Goal: Information Seeking & Learning: Find specific fact

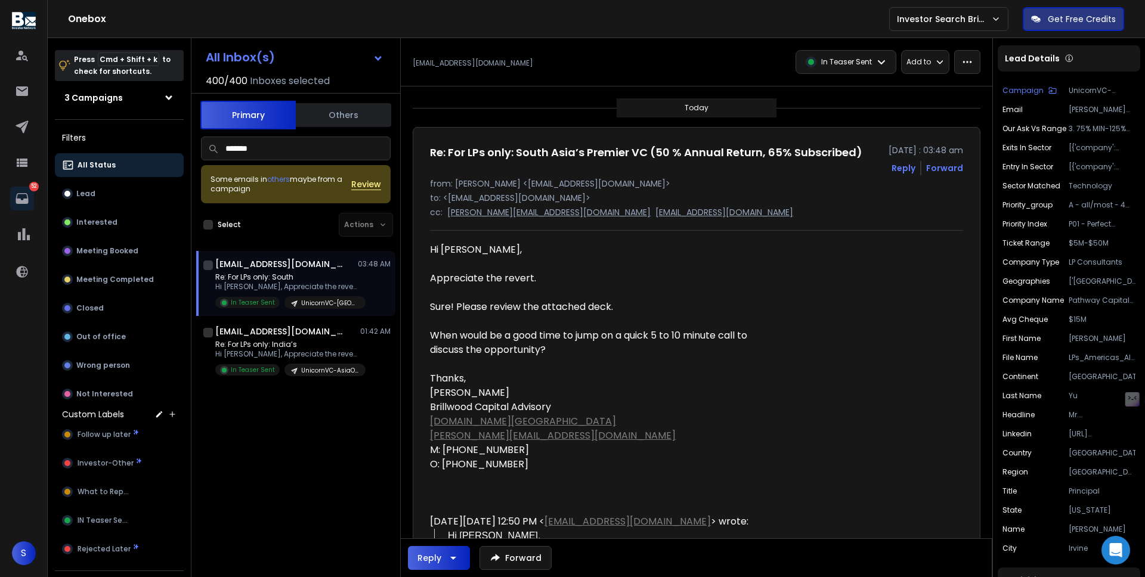
click at [88, 207] on div "All Status Lead Interested Meeting Booked Meeting Completed Closed Out of offic…" at bounding box center [119, 279] width 129 height 253
click at [92, 192] on p "Lead" at bounding box center [85, 194] width 19 height 10
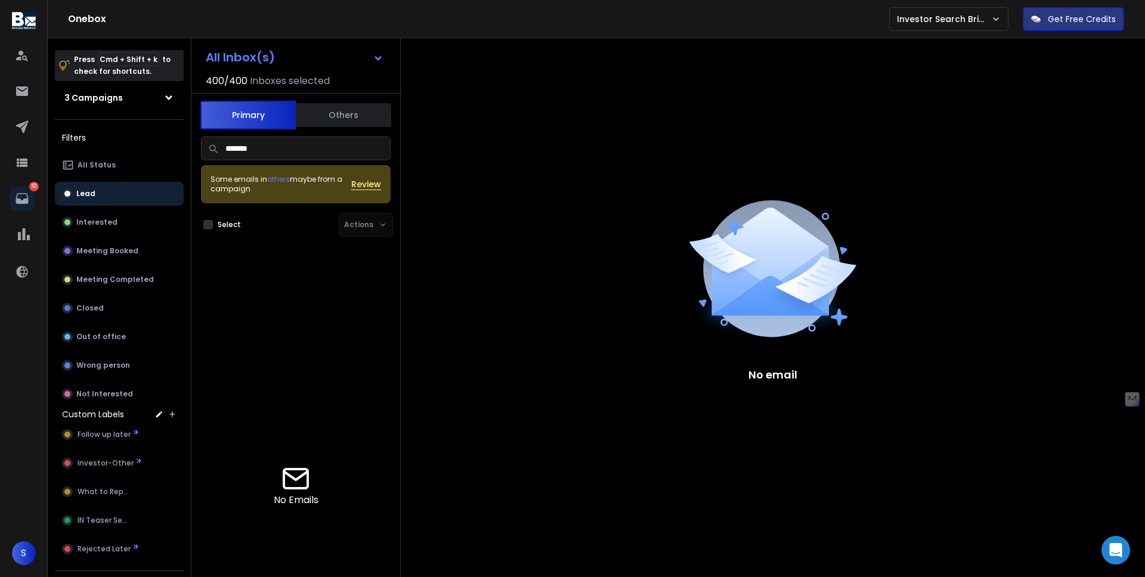
click at [259, 148] on input "*******" at bounding box center [296, 149] width 190 height 24
click at [142, 172] on button "All Status" at bounding box center [119, 165] width 129 height 24
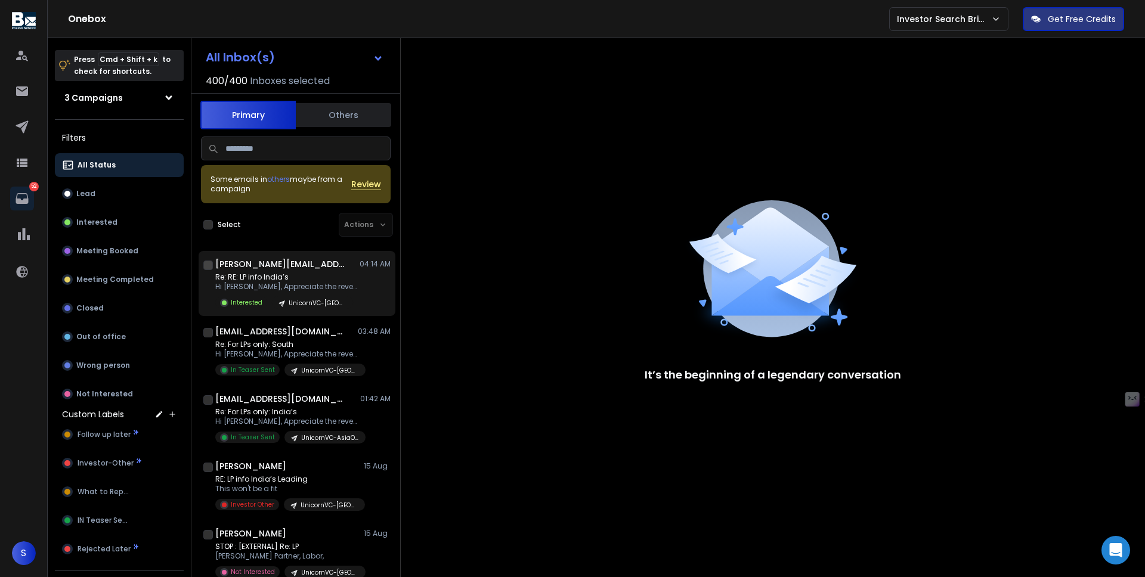
click at [303, 278] on p "Re: RE: LP info India’s" at bounding box center [286, 277] width 143 height 10
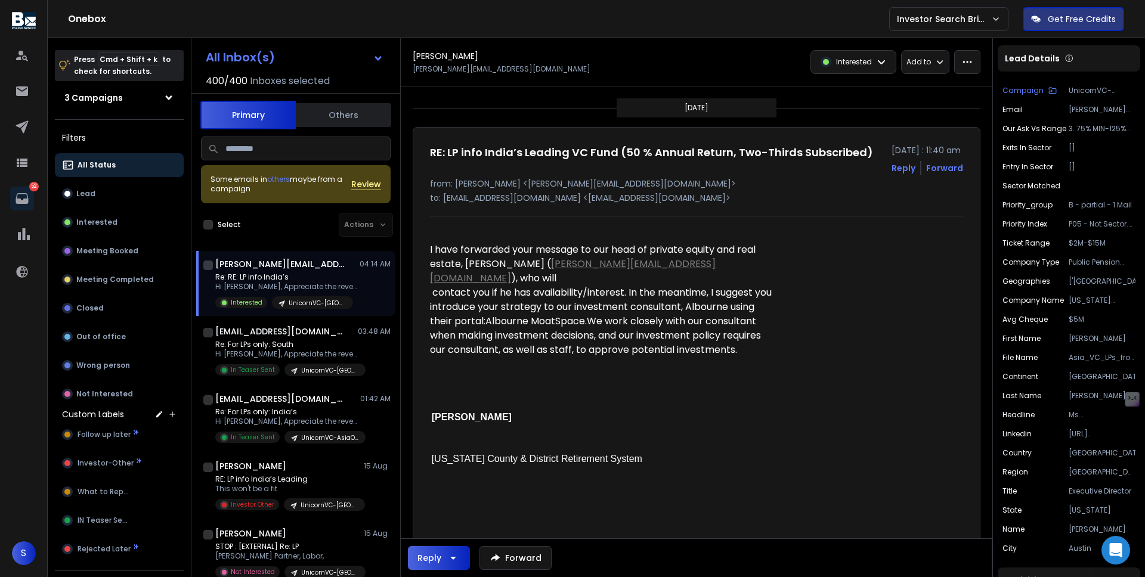
click at [303, 278] on p "Re: RE: LP info India’s" at bounding box center [286, 277] width 143 height 10
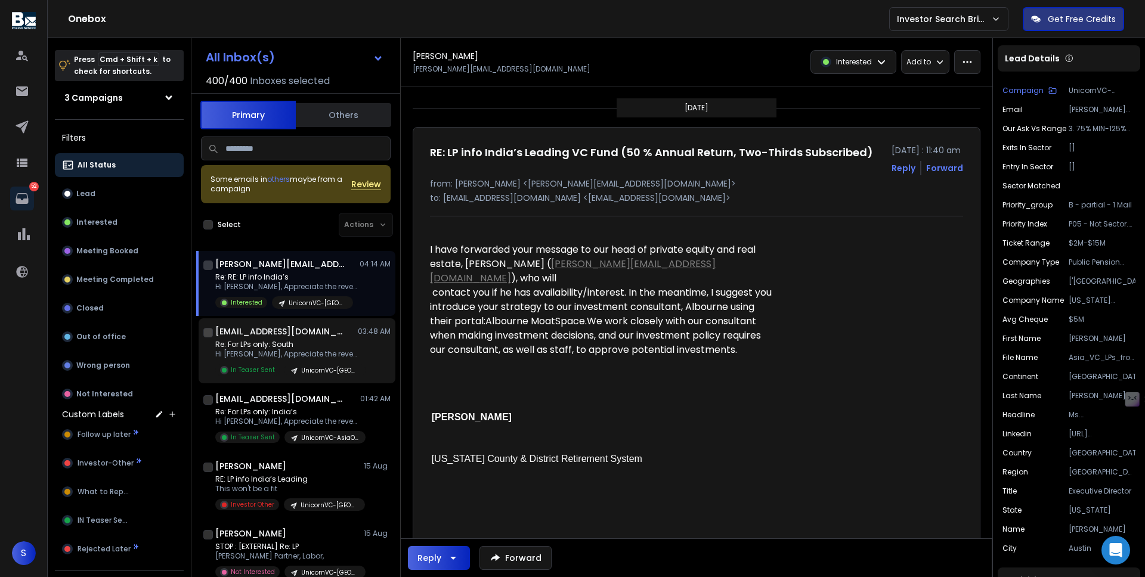
click at [299, 342] on p "Re: For LPs only: South" at bounding box center [286, 345] width 143 height 10
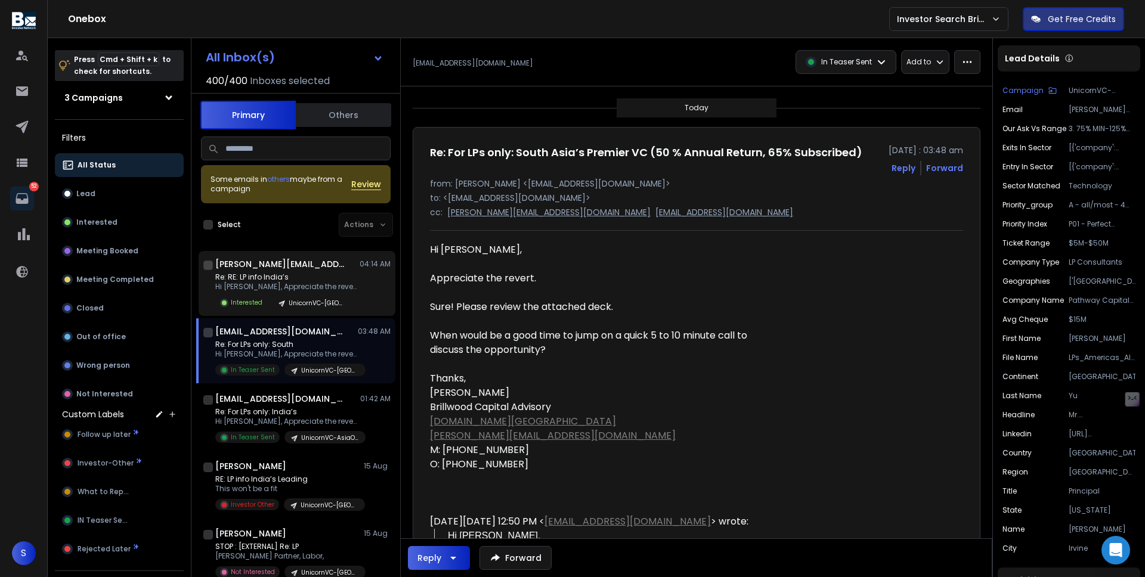
click at [287, 267] on div "[PERSON_NAME][EMAIL_ADDRESS][DOMAIN_NAME] 04:14 AM" at bounding box center [302, 264] width 175 height 12
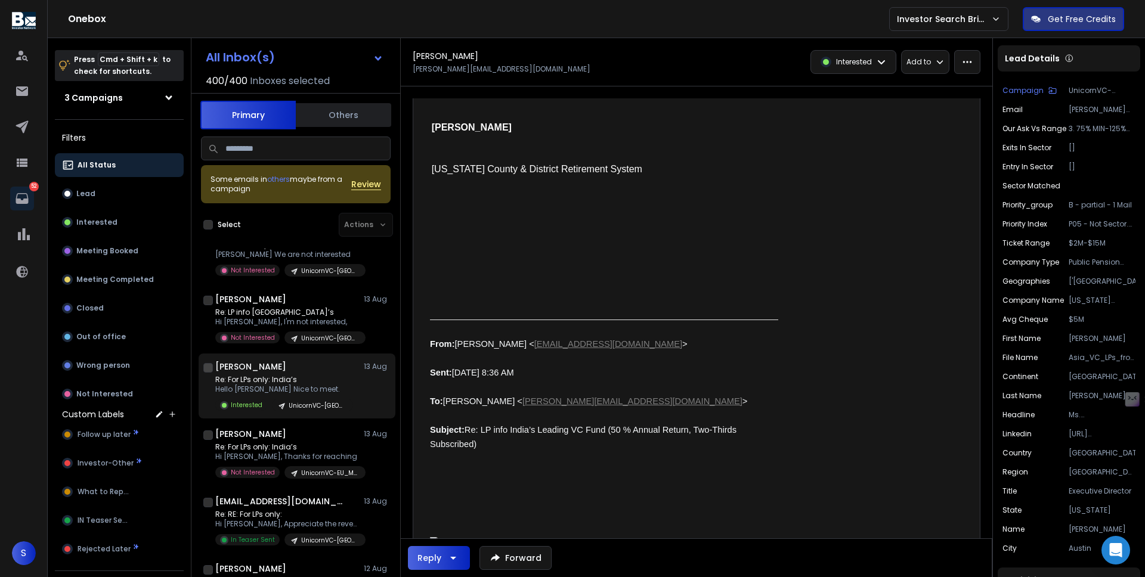
scroll to position [1109, 0]
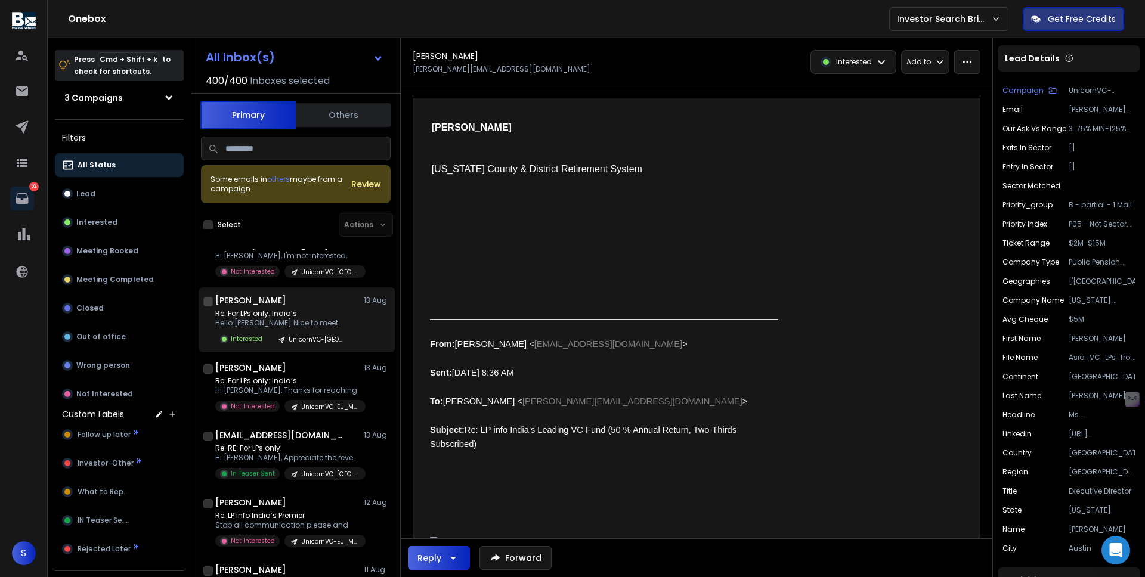
click at [283, 301] on h1 "[PERSON_NAME]" at bounding box center [250, 300] width 71 height 12
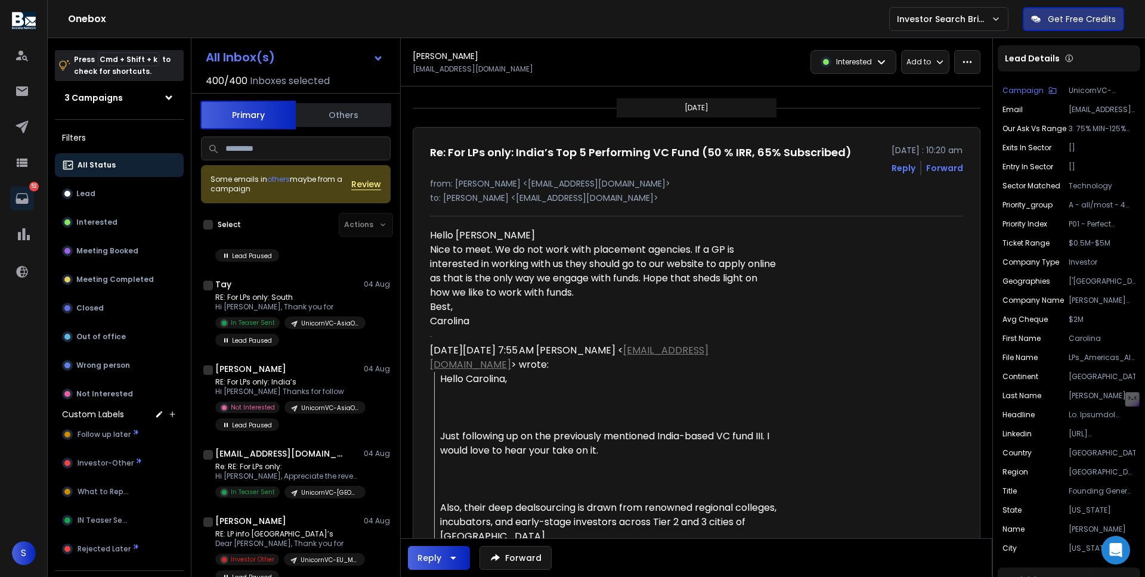
scroll to position [2553, 0]
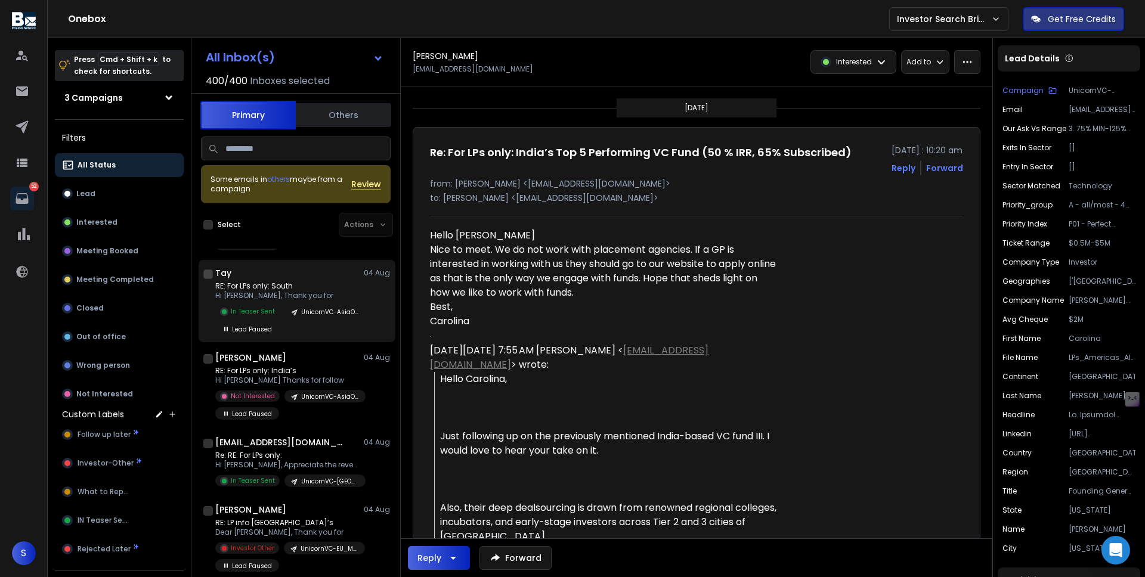
click at [305, 302] on div "RE: For LPs only: South Hi [PERSON_NAME], Thank you for In Teaser Sent UnicornV…" at bounding box center [302, 308] width 175 height 54
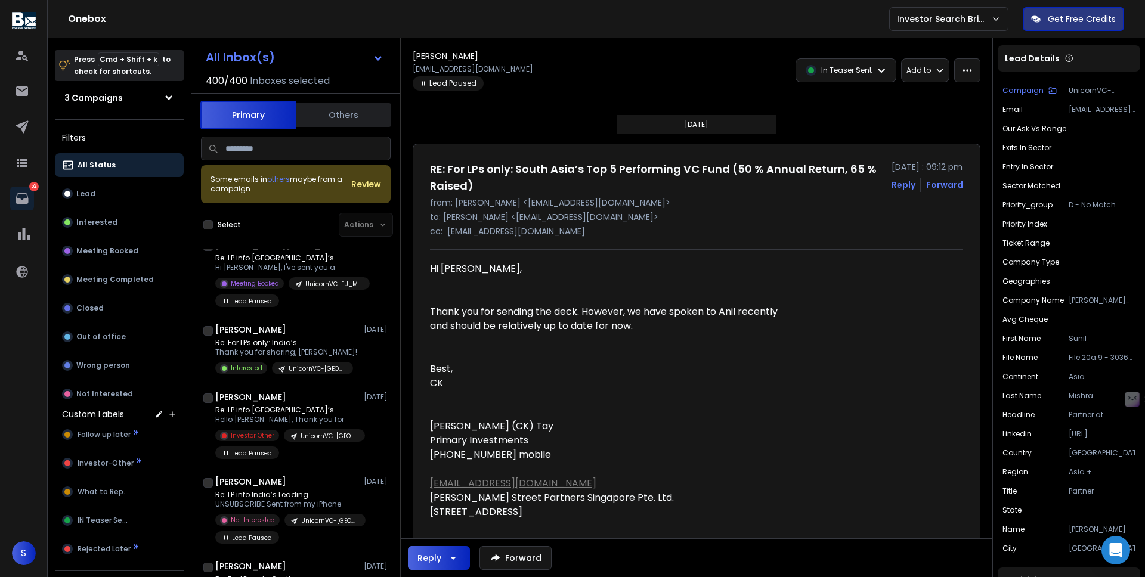
scroll to position [3262, 0]
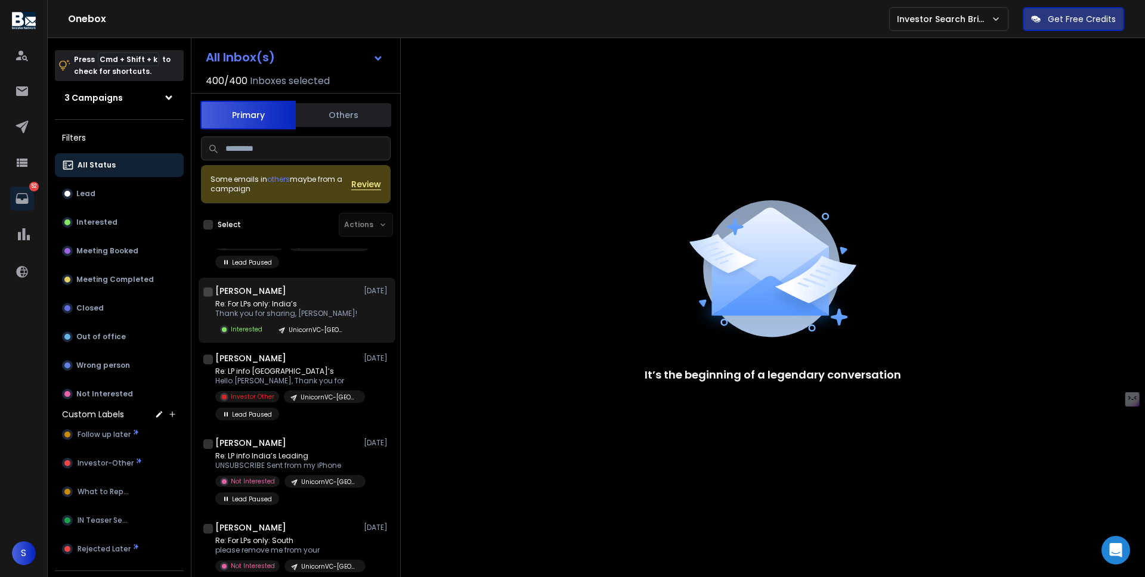
click at [289, 306] on p "Re: For LPs only: India’s" at bounding box center [286, 304] width 142 height 10
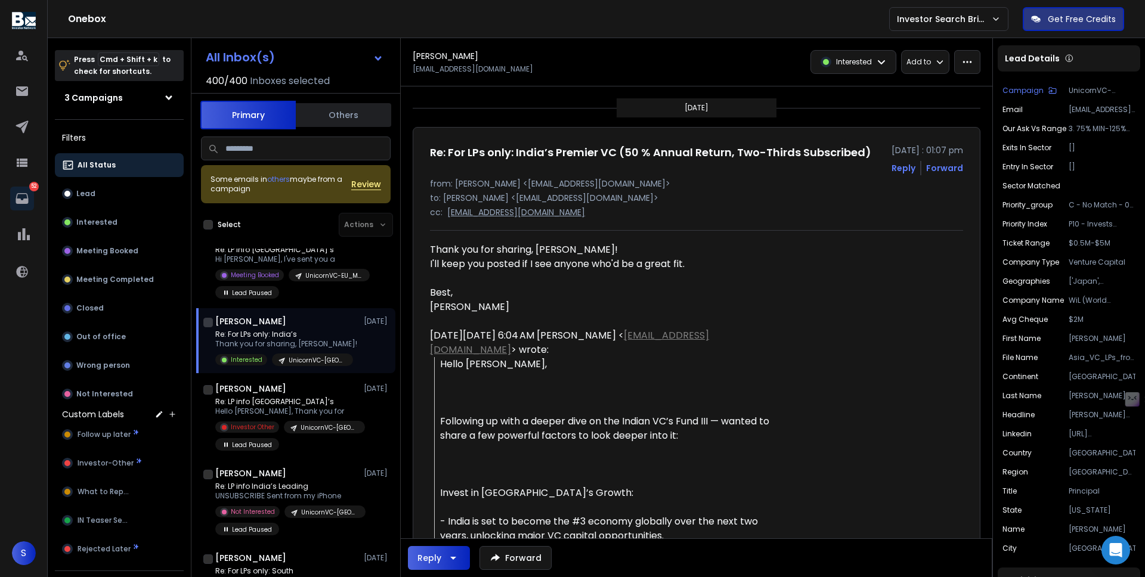
scroll to position [3192, 0]
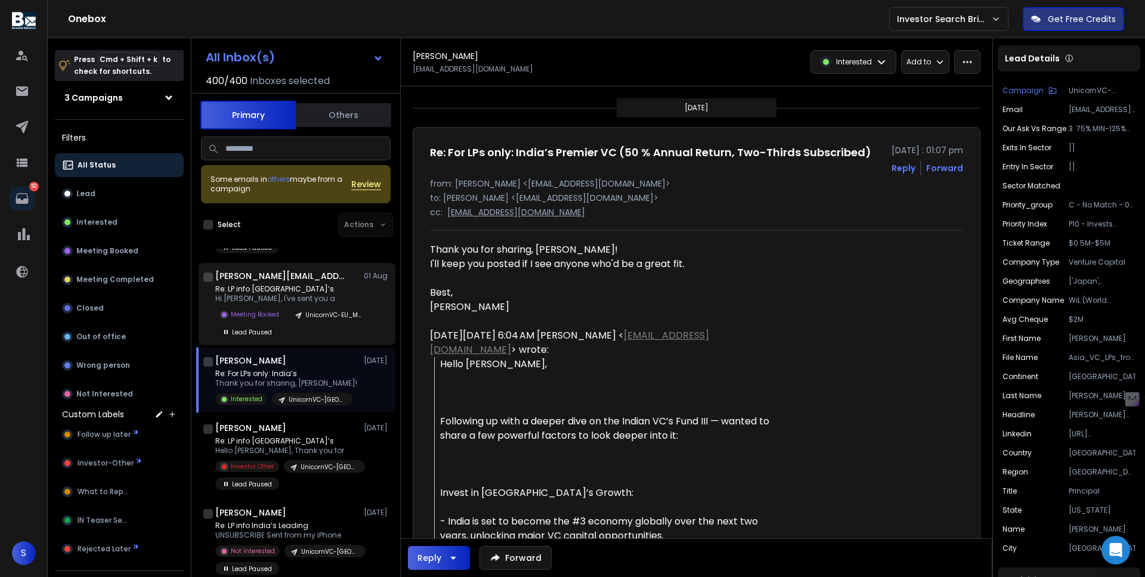
click at [285, 290] on p "Re: LP info [GEOGRAPHIC_DATA]’s" at bounding box center [286, 289] width 143 height 10
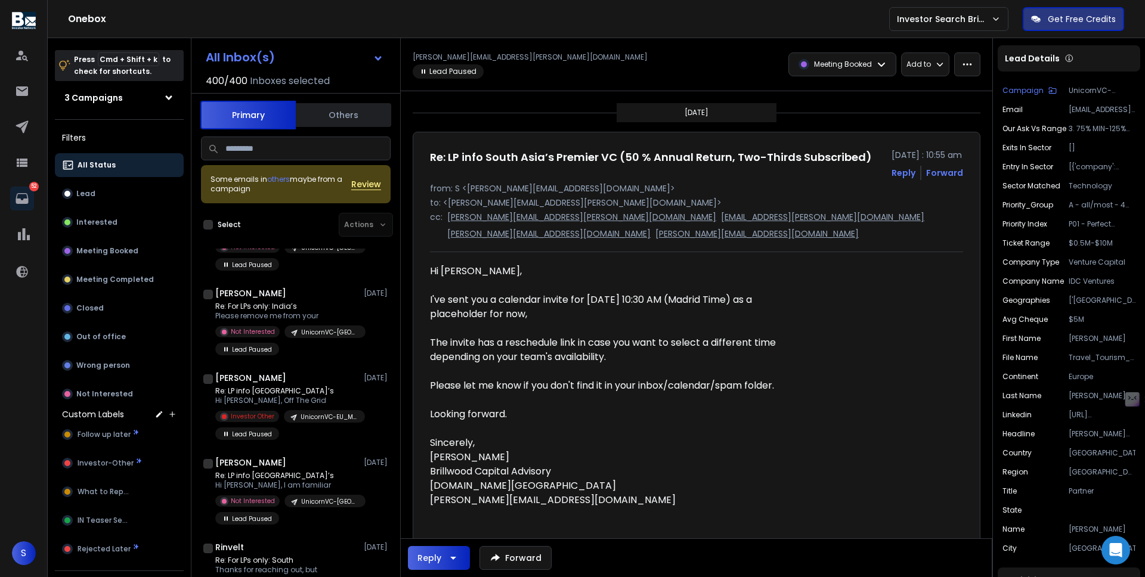
scroll to position [3599, 0]
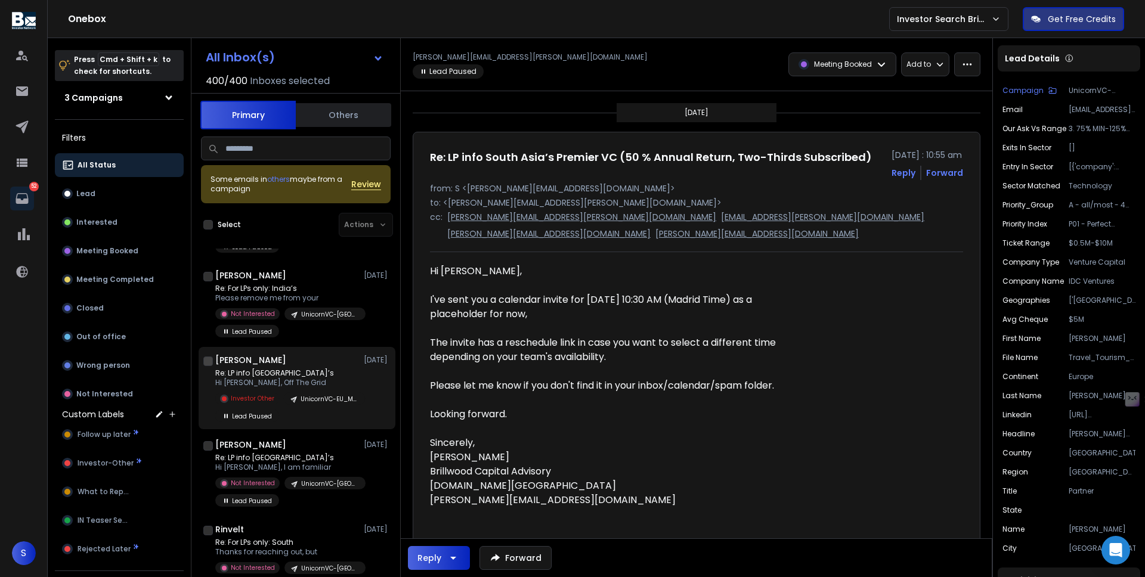
click at [241, 396] on p "Investor Other" at bounding box center [253, 398] width 44 height 9
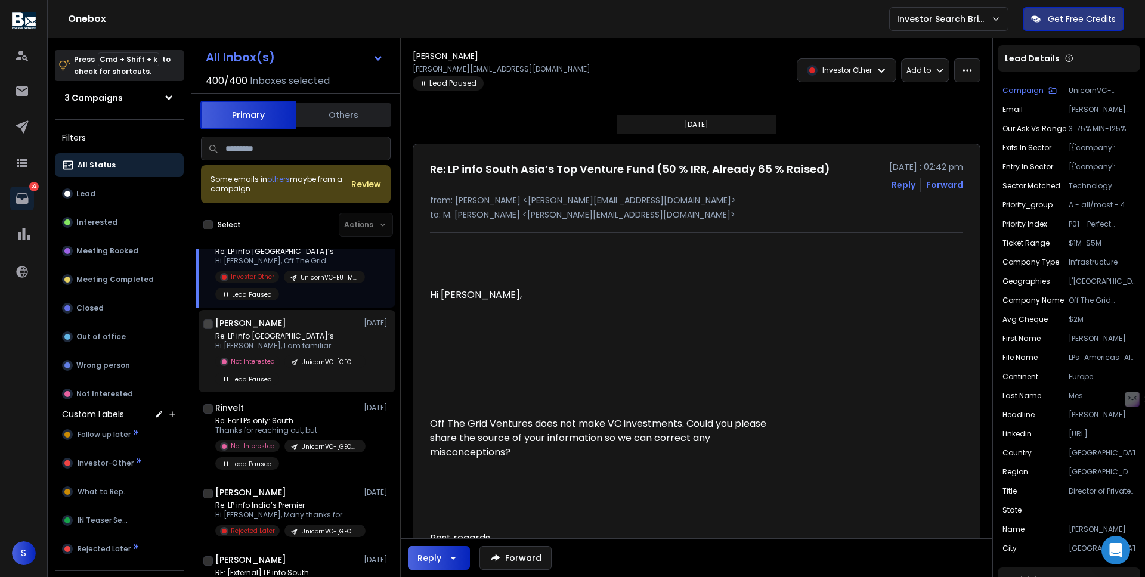
scroll to position [3790, 0]
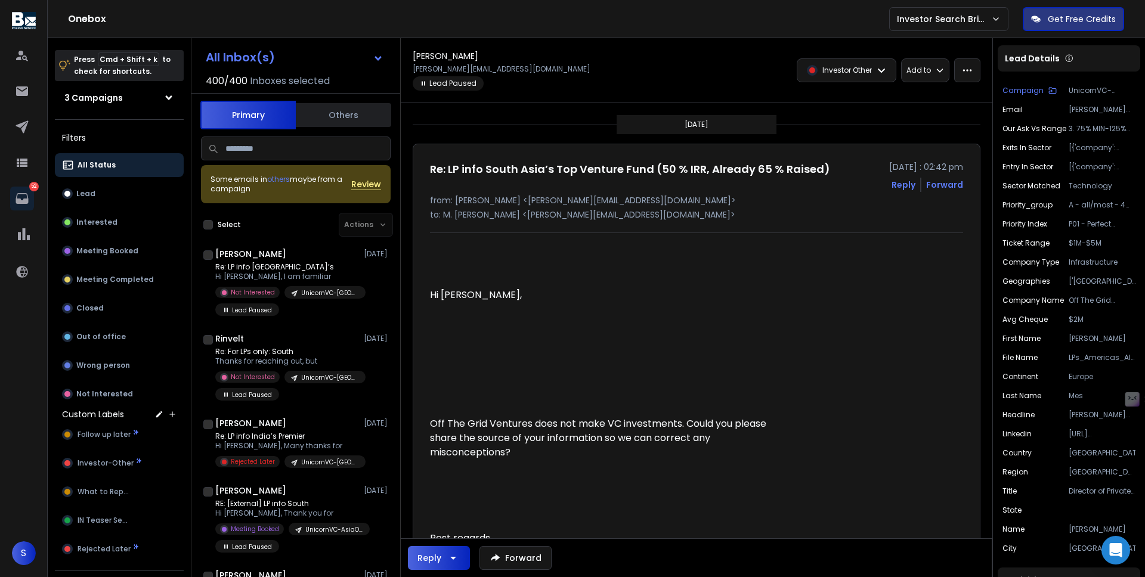
click at [300, 246] on div "Some emails in others maybe from a campaign Review Select Actions [PERSON_NAME]…" at bounding box center [295, 404] width 209 height 544
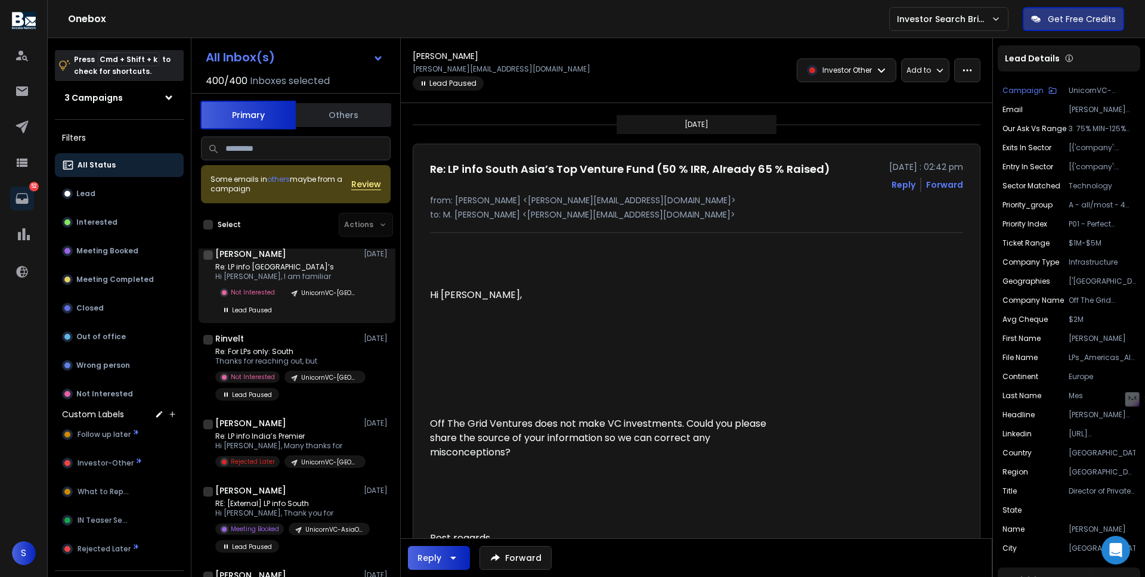
click at [296, 266] on p "Re: LP info [GEOGRAPHIC_DATA]’s" at bounding box center [286, 267] width 143 height 10
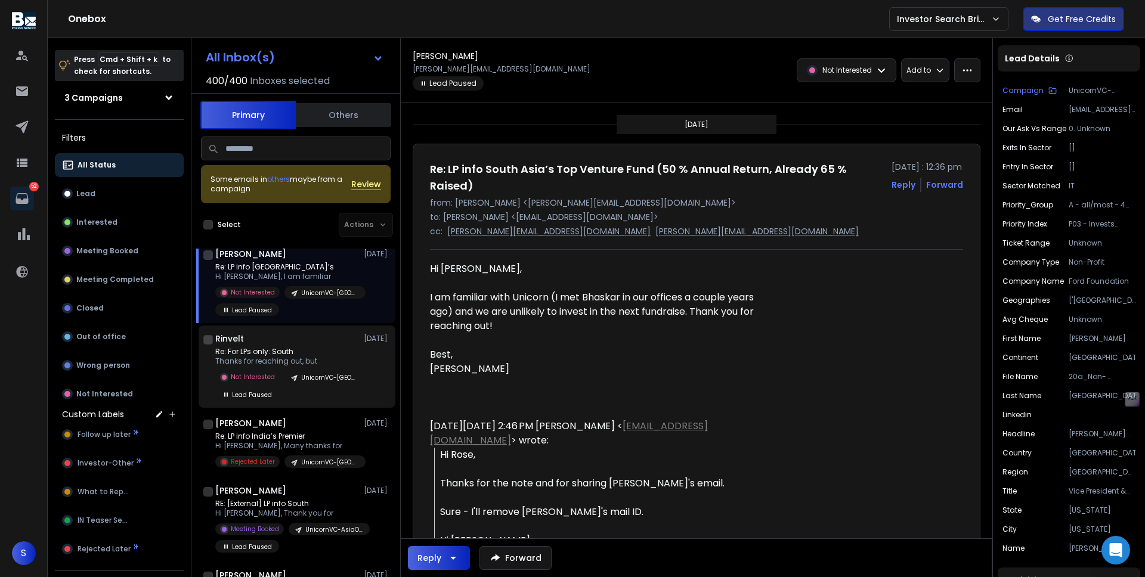
click at [260, 356] on p "Thanks for reaching out, but" at bounding box center [286, 361] width 143 height 10
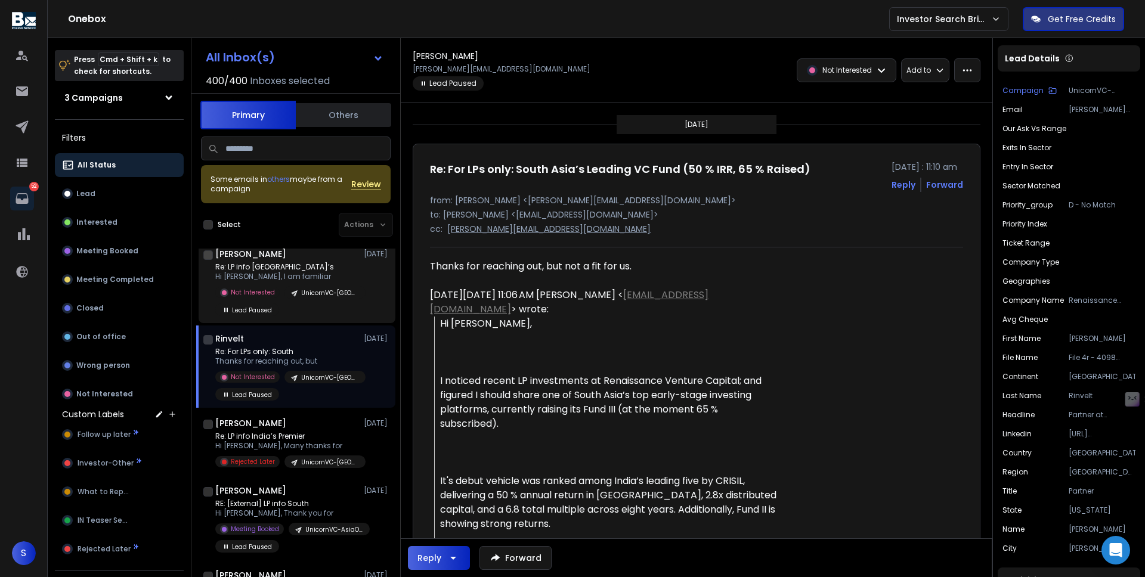
click at [299, 287] on div "UnicornVC-[GEOGRAPHIC_DATA]" at bounding box center [324, 292] width 81 height 13
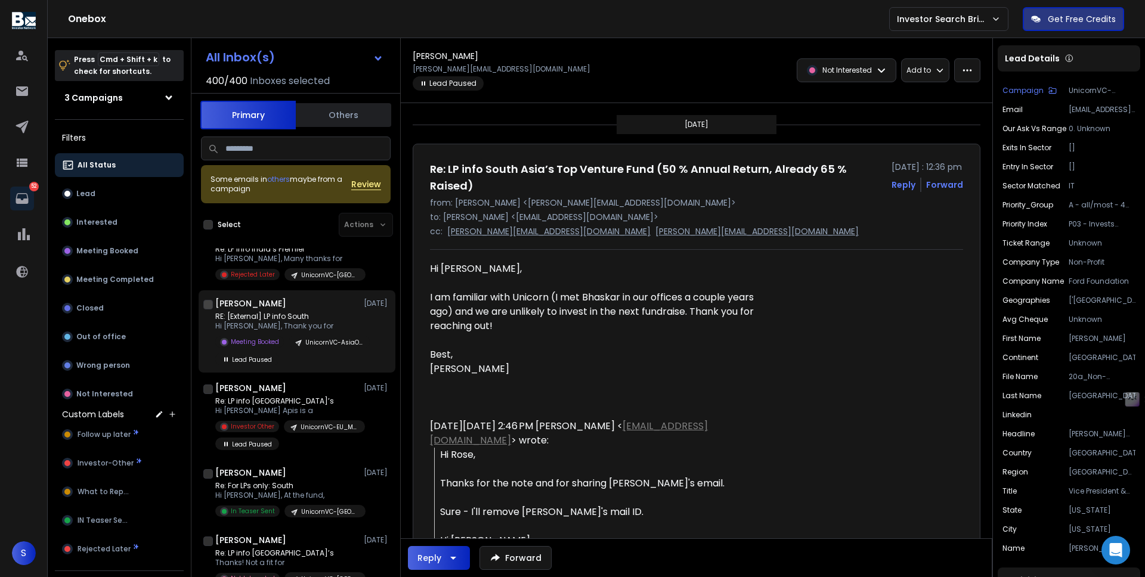
scroll to position [3990, 0]
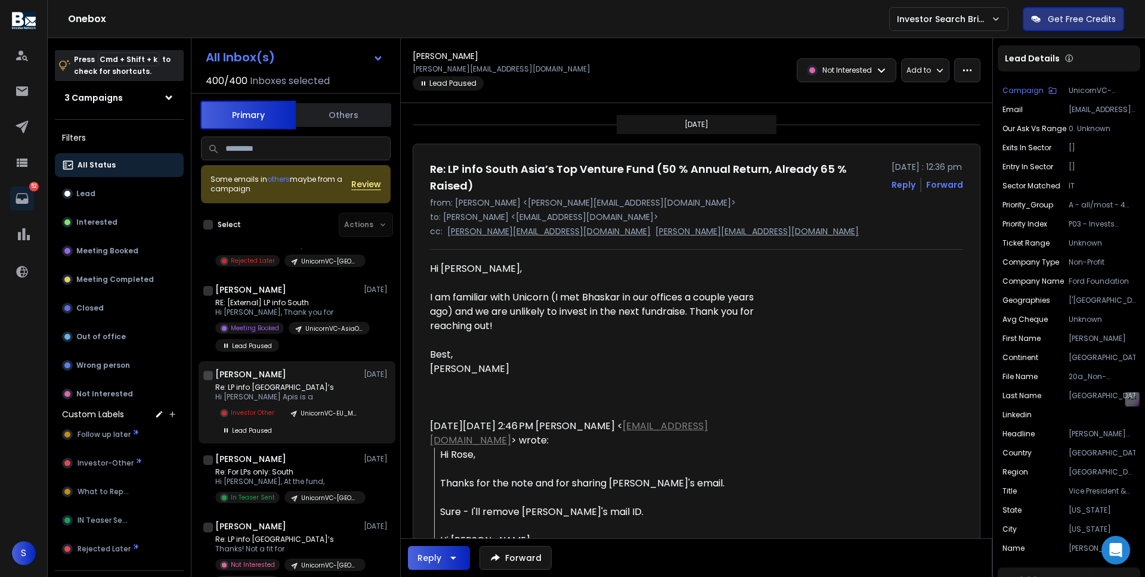
click at [303, 382] on div "[PERSON_NAME] [DATE] Re: LP info South Asia’s Hi [PERSON_NAME] Apis is a Invest…" at bounding box center [302, 402] width 175 height 68
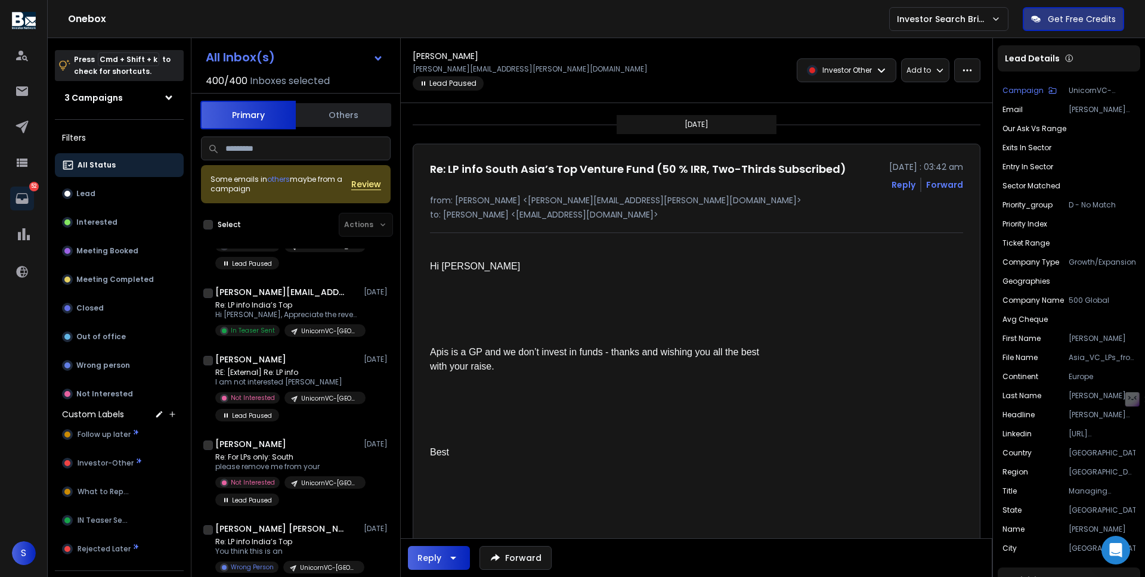
scroll to position [4375, 0]
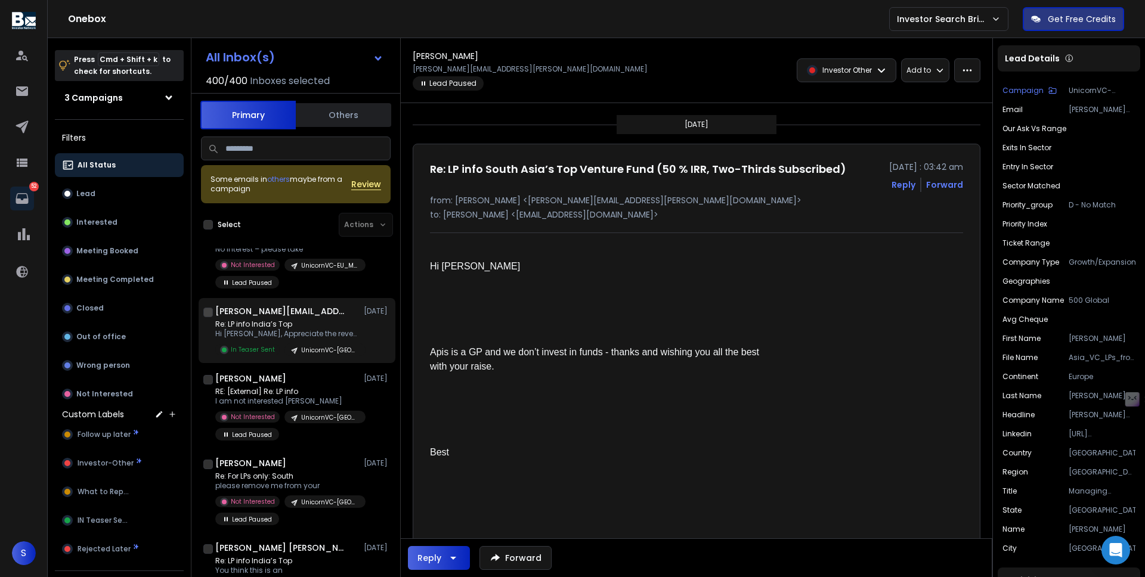
click at [292, 327] on p "Re: LP info India’s Top" at bounding box center [286, 325] width 143 height 10
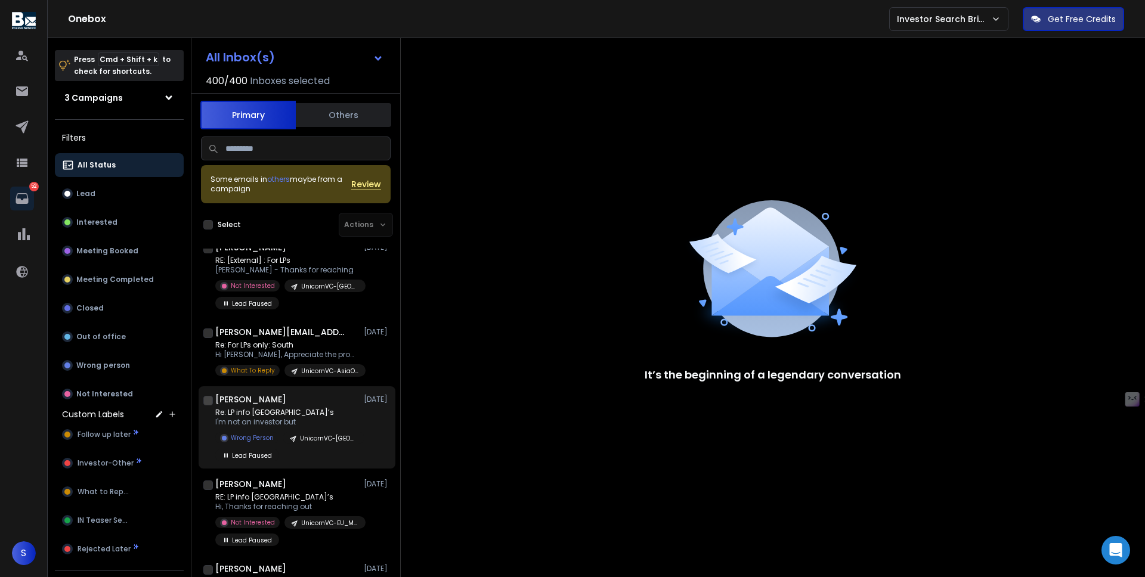
scroll to position [6019, 0]
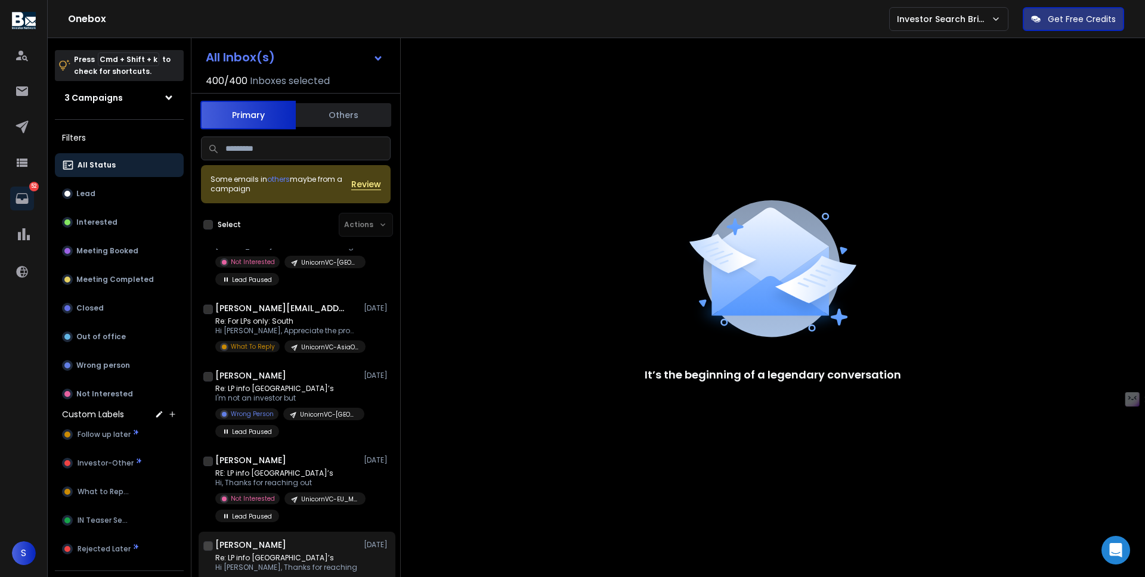
click at [295, 541] on div "[PERSON_NAME] [DATE]" at bounding box center [302, 545] width 175 height 12
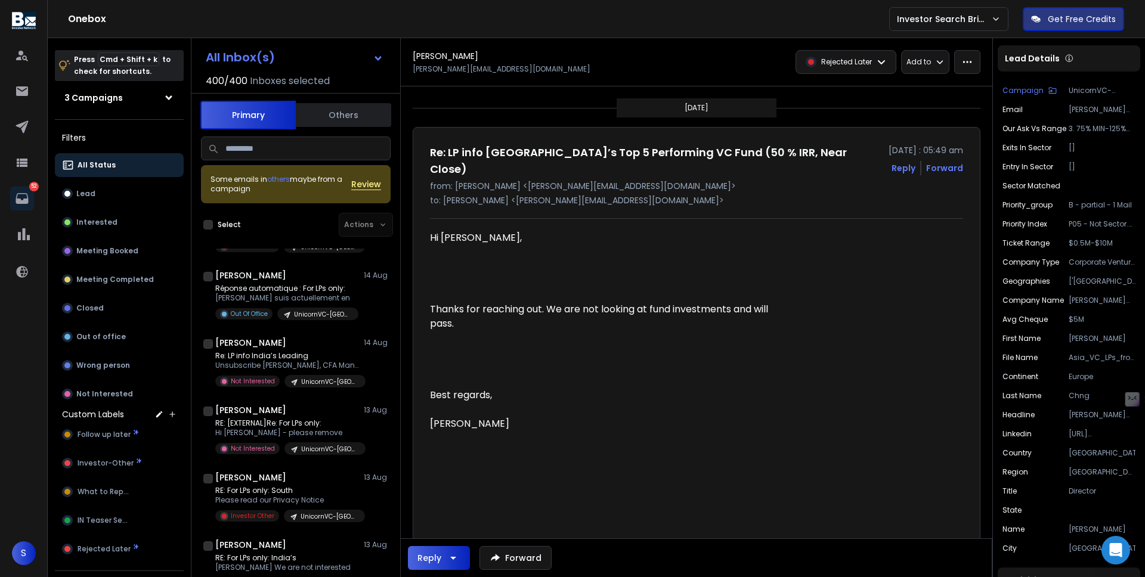
scroll to position [0, 0]
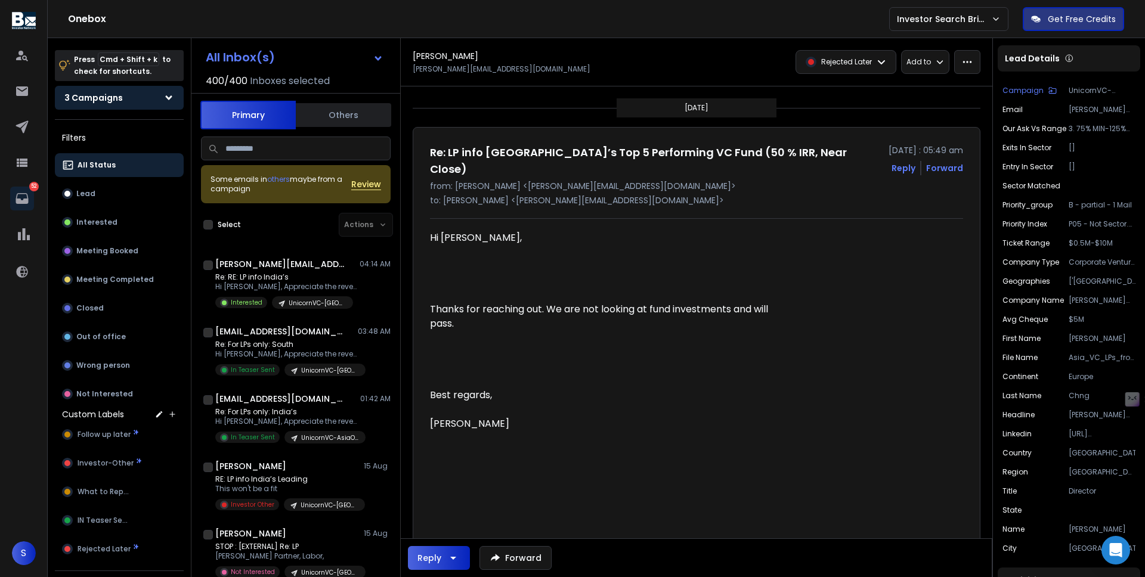
click at [165, 93] on icon at bounding box center [168, 97] width 11 height 11
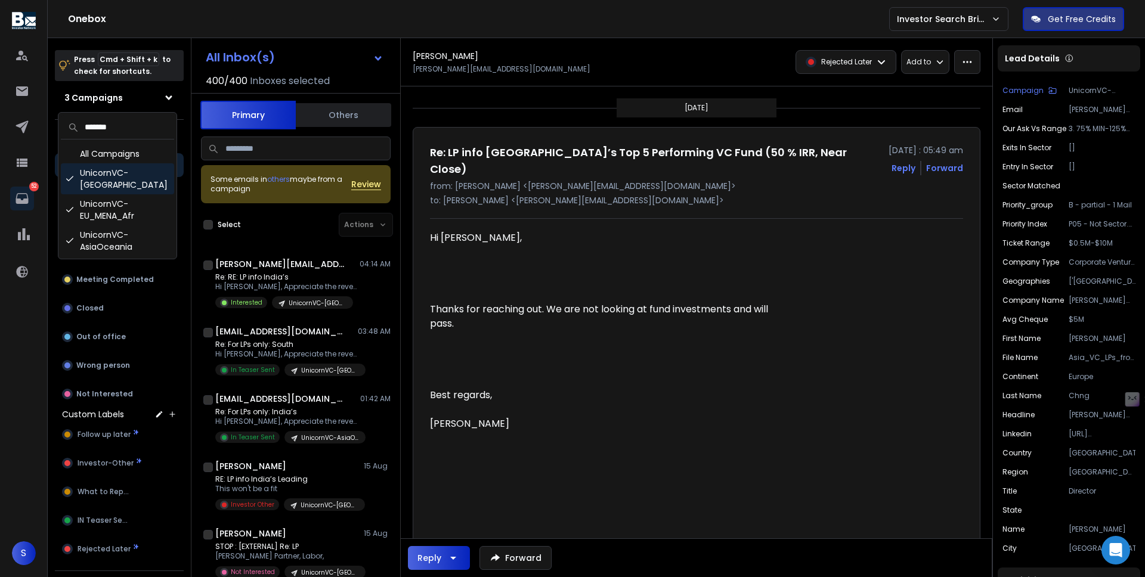
click at [135, 174] on div "UnicornVC-[GEOGRAPHIC_DATA]" at bounding box center [117, 178] width 113 height 31
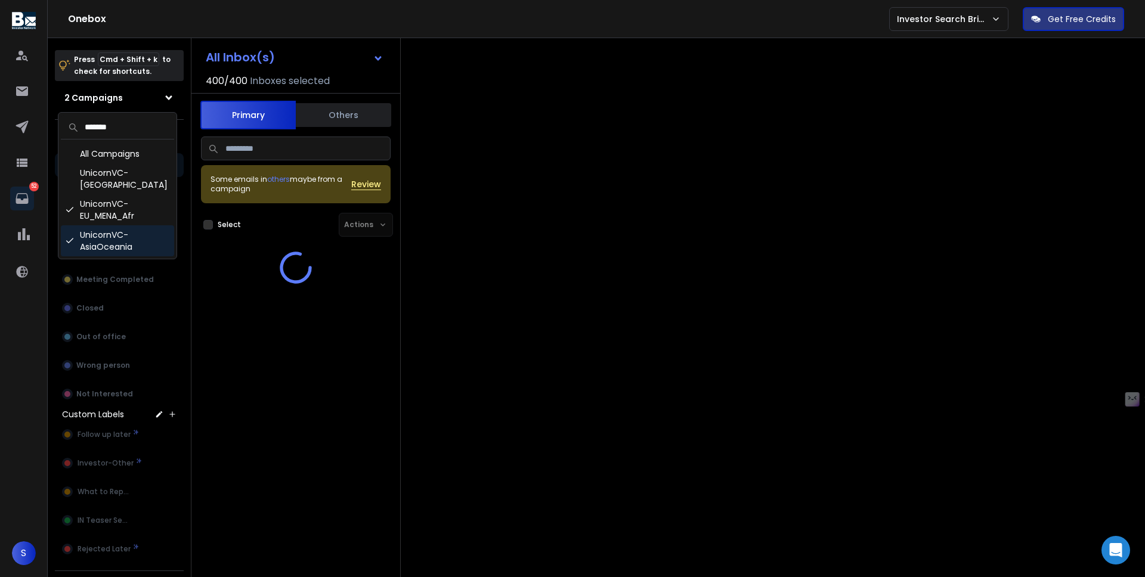
click at [126, 225] on div "UnicornVC-AsiaOceania" at bounding box center [117, 240] width 113 height 31
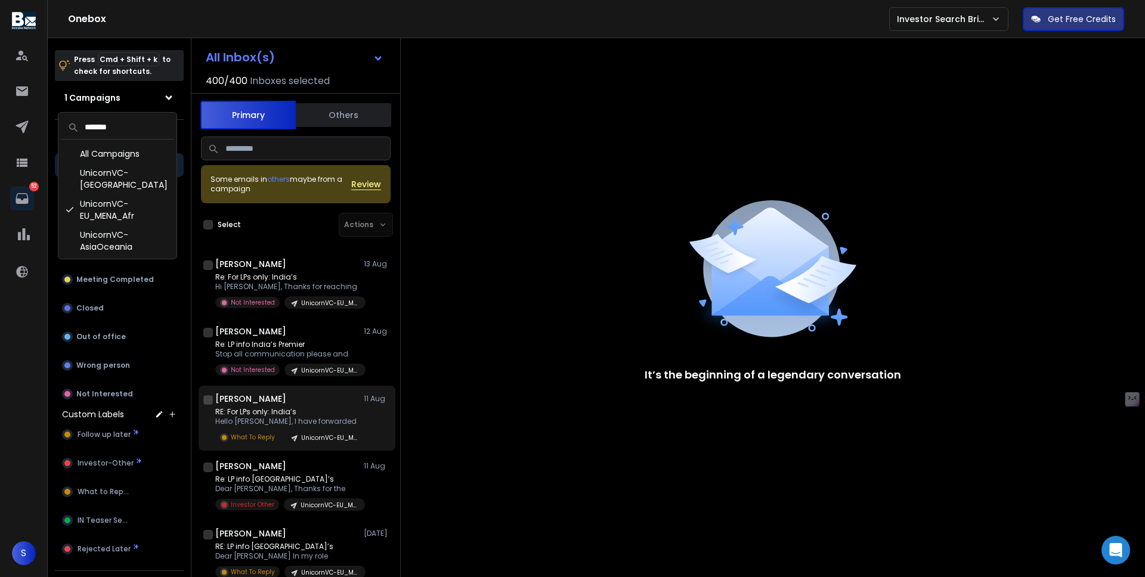
click at [308, 415] on p "RE: For LPs only: India’s" at bounding box center [286, 412] width 143 height 10
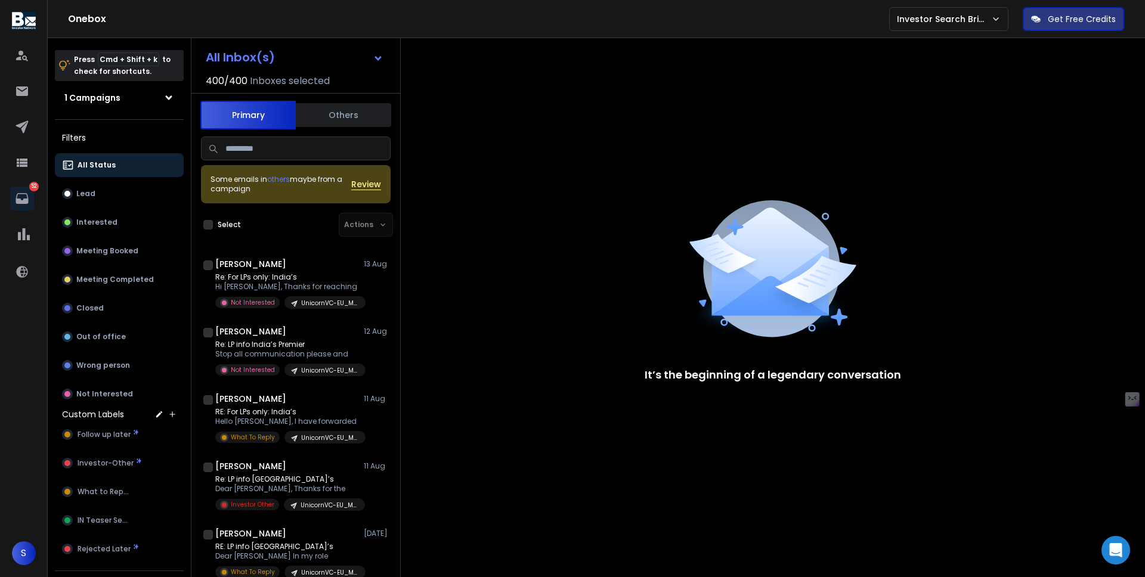
click at [603, 207] on div "It’s the beginning of a legendary conversation" at bounding box center [773, 283] width 744 height 491
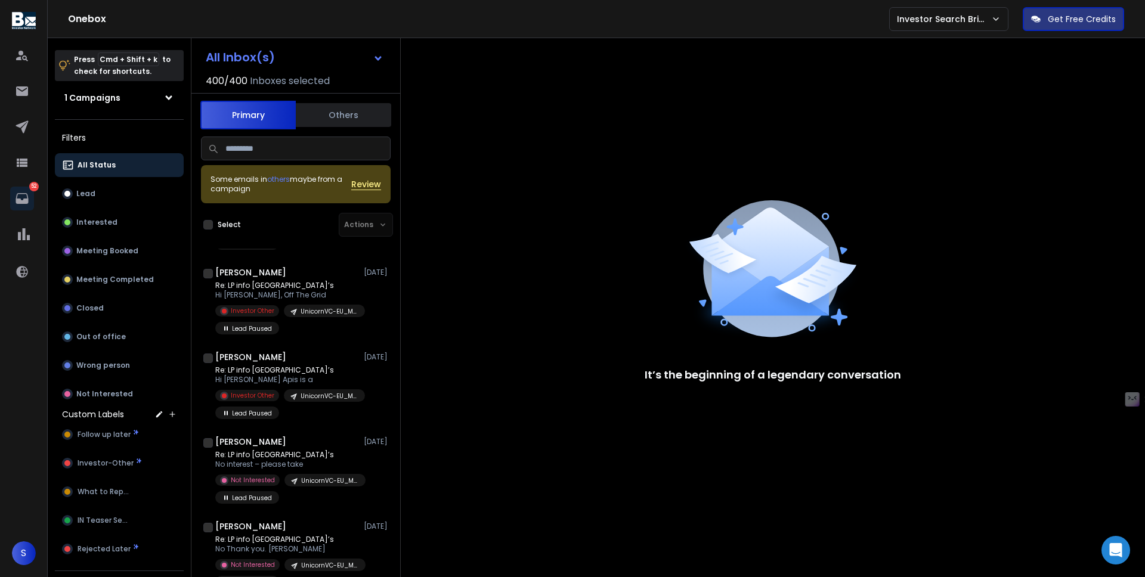
scroll to position [920, 0]
